Goal: Communication & Community: Participate in discussion

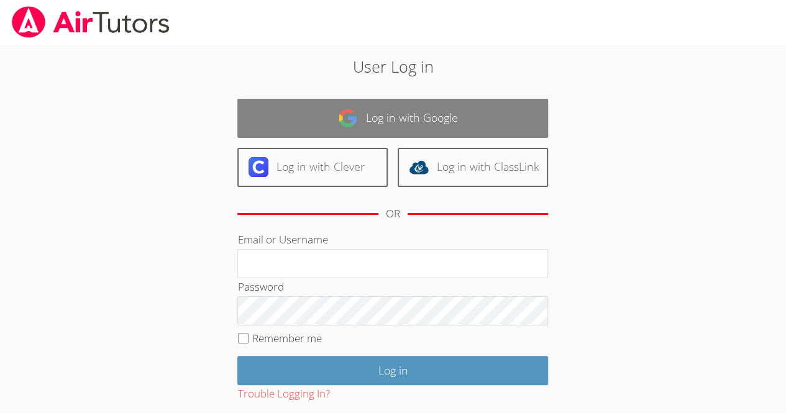
click at [476, 132] on link "Log in with Google" at bounding box center [392, 118] width 311 height 39
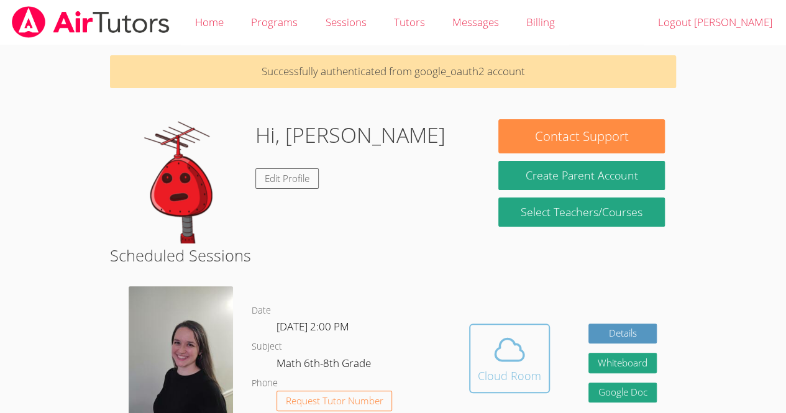
click at [512, 372] on div "Cloud Room" at bounding box center [509, 375] width 63 height 17
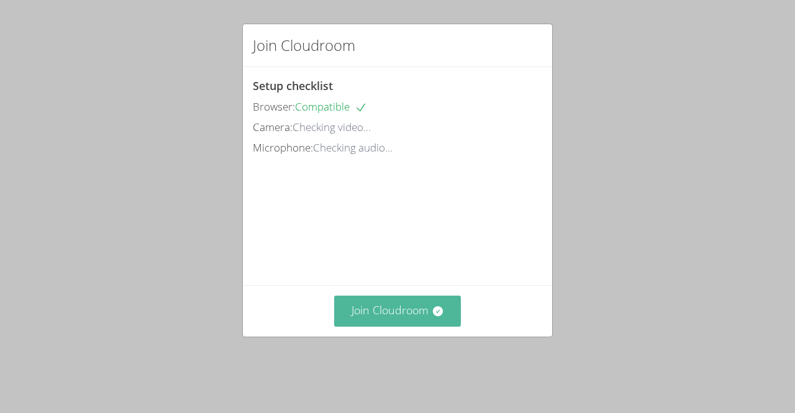
click at [415, 326] on button "Join Cloudroom" at bounding box center [397, 311] width 127 height 30
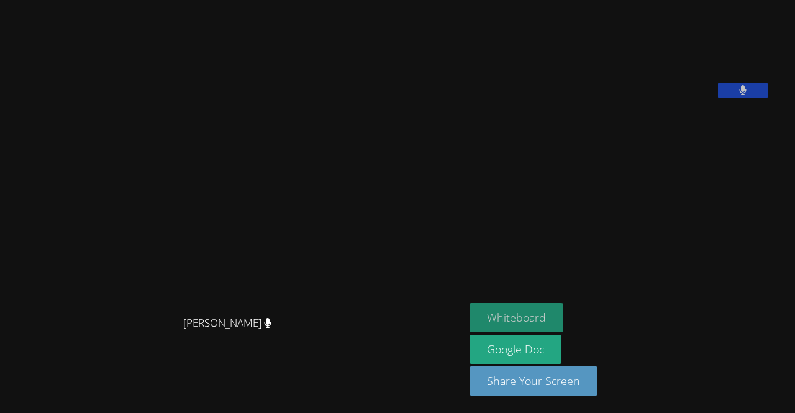
click at [544, 314] on button "Whiteboard" at bounding box center [517, 317] width 94 height 29
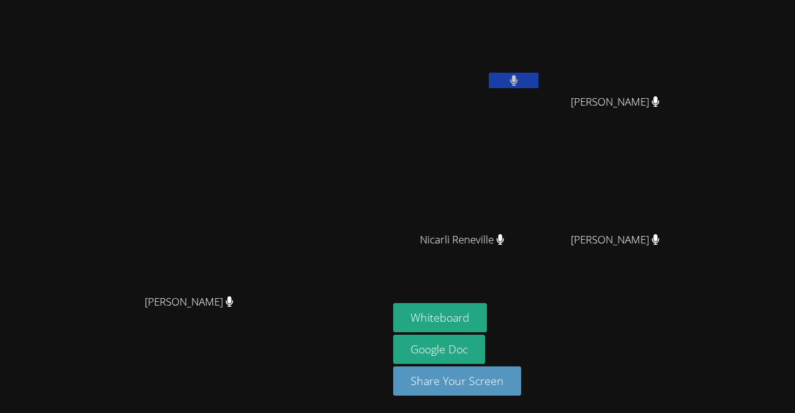
click at [538, 78] on button at bounding box center [514, 81] width 50 height 16
click at [541, 33] on video at bounding box center [467, 46] width 148 height 83
click at [541, 43] on video at bounding box center [467, 46] width 148 height 83
click at [541, 48] on video at bounding box center [467, 46] width 148 height 83
click at [541, 53] on video at bounding box center [467, 46] width 148 height 83
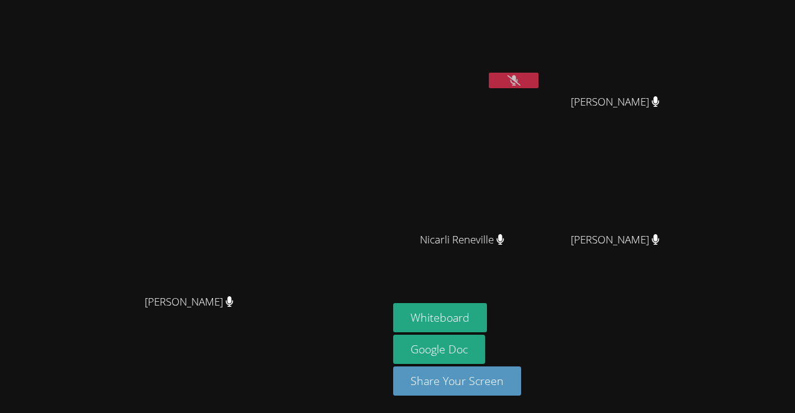
click at [541, 56] on video at bounding box center [467, 46] width 148 height 83
click at [541, 57] on video at bounding box center [467, 46] width 148 height 83
click at [541, 50] on video at bounding box center [467, 46] width 148 height 83
click at [541, 39] on video at bounding box center [467, 46] width 148 height 83
click at [694, 42] on video at bounding box center [620, 46] width 148 height 83
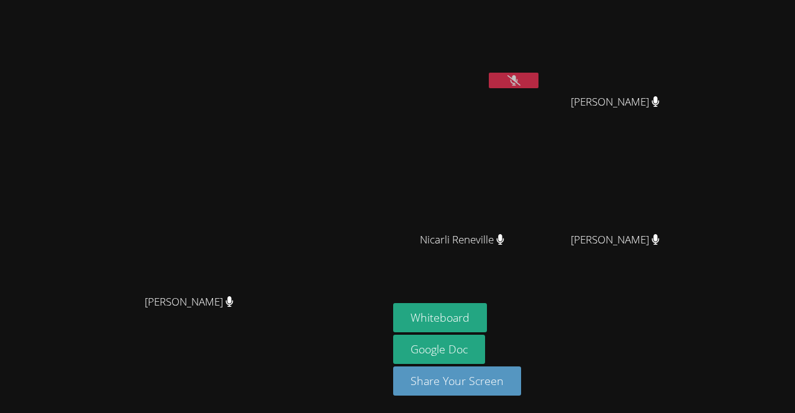
click at [694, 50] on video at bounding box center [620, 46] width 148 height 83
click at [694, 40] on video at bounding box center [620, 46] width 148 height 83
click at [687, 63] on video at bounding box center [620, 46] width 148 height 83
click at [678, 77] on video at bounding box center [620, 46] width 148 height 83
click at [660, 96] on span "Jostin Sebastian Francisco" at bounding box center [615, 102] width 89 height 18
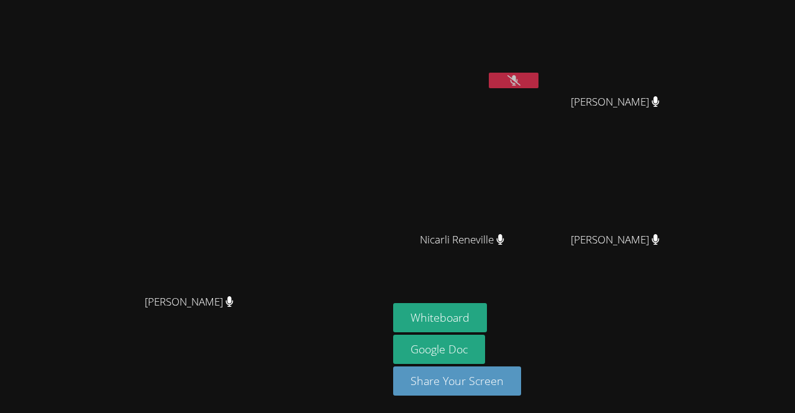
click at [683, 112] on div "Jostin Sebastian Francisco" at bounding box center [620, 113] width 148 height 50
click at [681, 112] on div "Jostin Sebastian Francisco" at bounding box center [620, 113] width 148 height 50
click at [660, 109] on span "Jostin Sebastian Francisco" at bounding box center [615, 102] width 89 height 18
click at [521, 394] on button "Share Your Screen" at bounding box center [457, 380] width 128 height 29
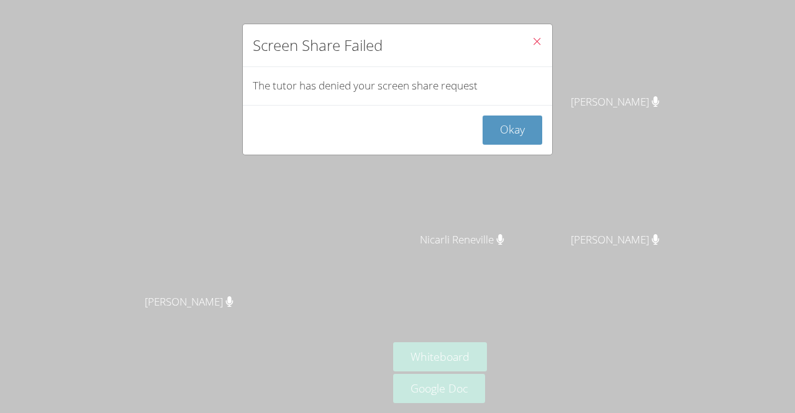
click at [523, 53] on button "Close" at bounding box center [537, 43] width 30 height 38
click at [532, 43] on icon "Close" at bounding box center [537, 41] width 11 height 11
click at [532, 42] on icon "Close" at bounding box center [537, 41] width 11 height 11
click at [522, 135] on button "Okay" at bounding box center [513, 130] width 60 height 29
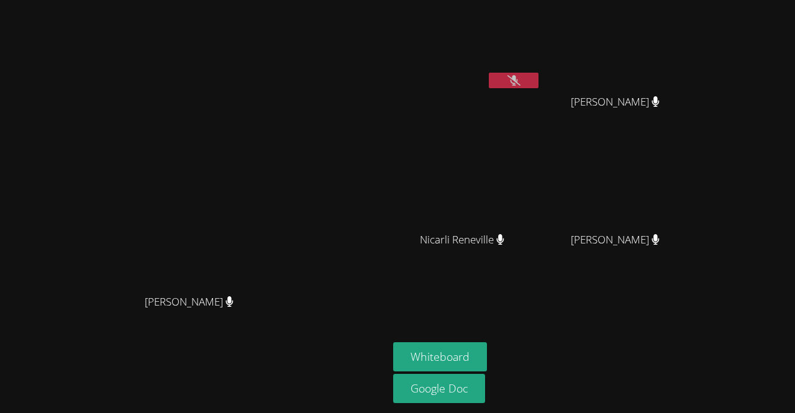
click at [520, 75] on icon at bounding box center [513, 80] width 13 height 11
